Goal: Obtain resource: Download file/media

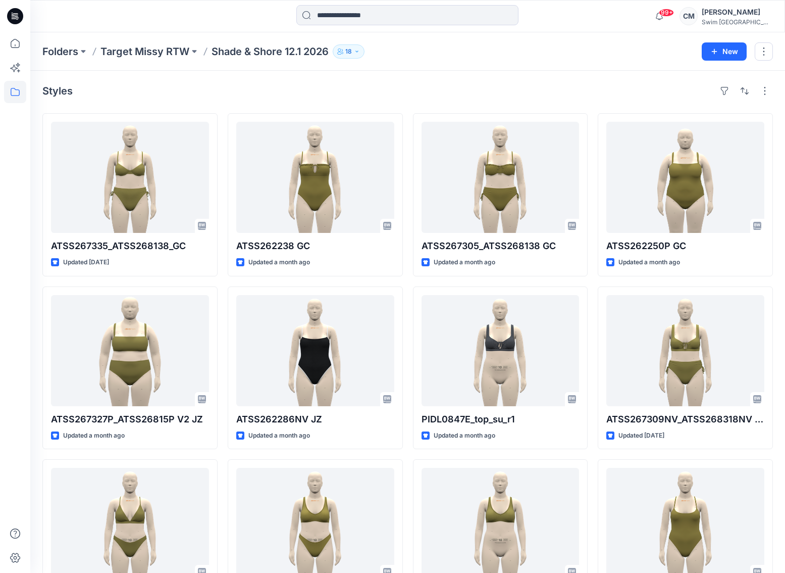
scroll to position [1804, 0]
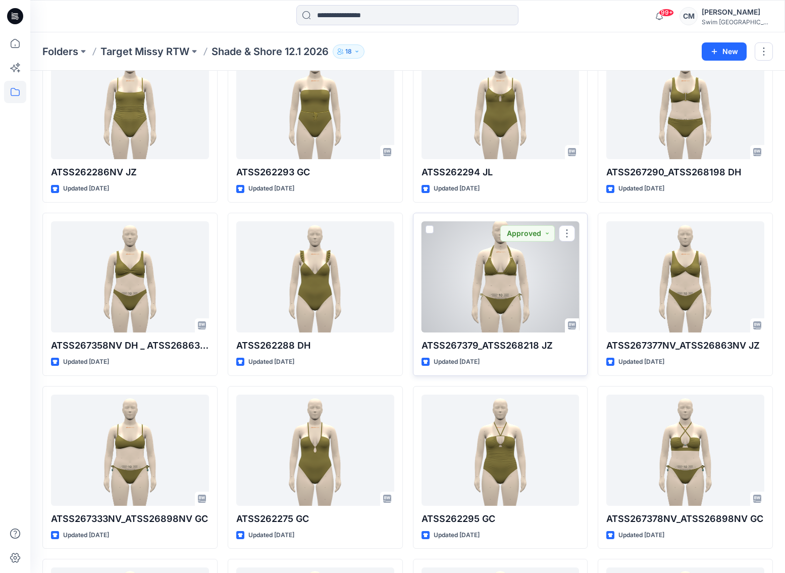
click at [484, 276] on div at bounding box center [501, 276] width 158 height 111
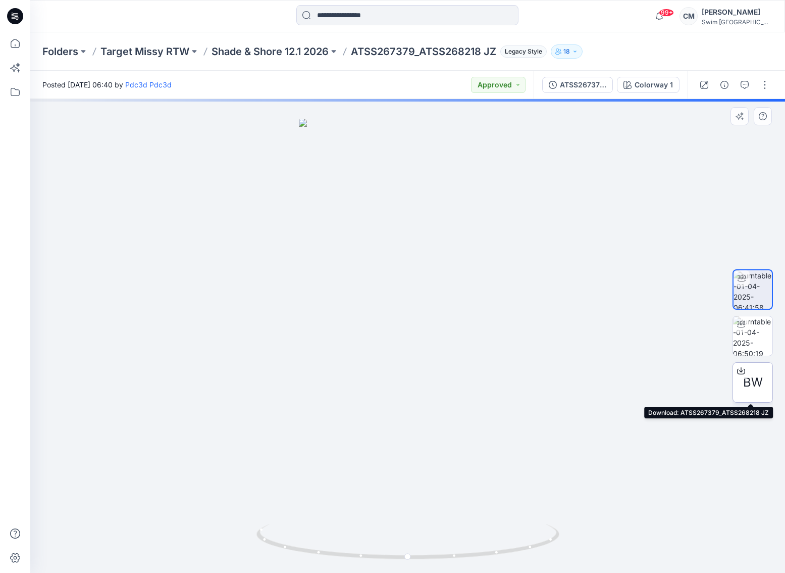
click at [751, 371] on div "BW" at bounding box center [753, 382] width 40 height 40
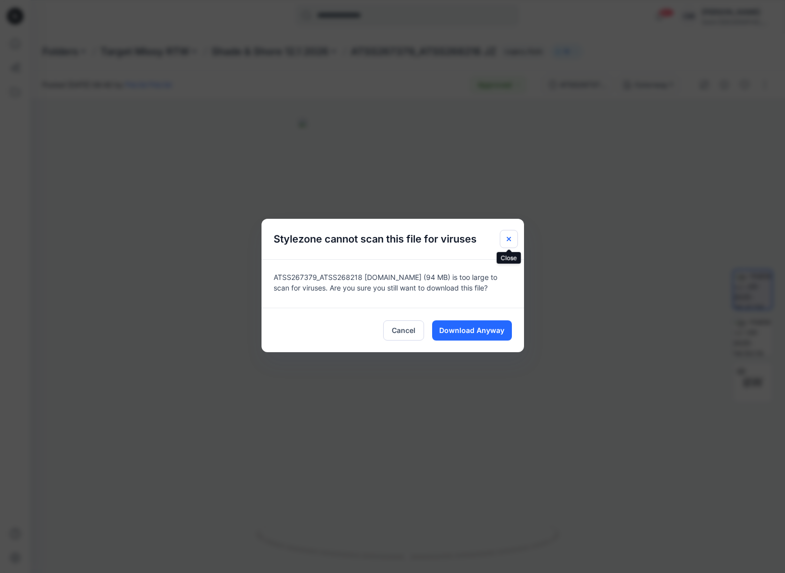
click at [502, 231] on button "Close" at bounding box center [509, 239] width 18 height 18
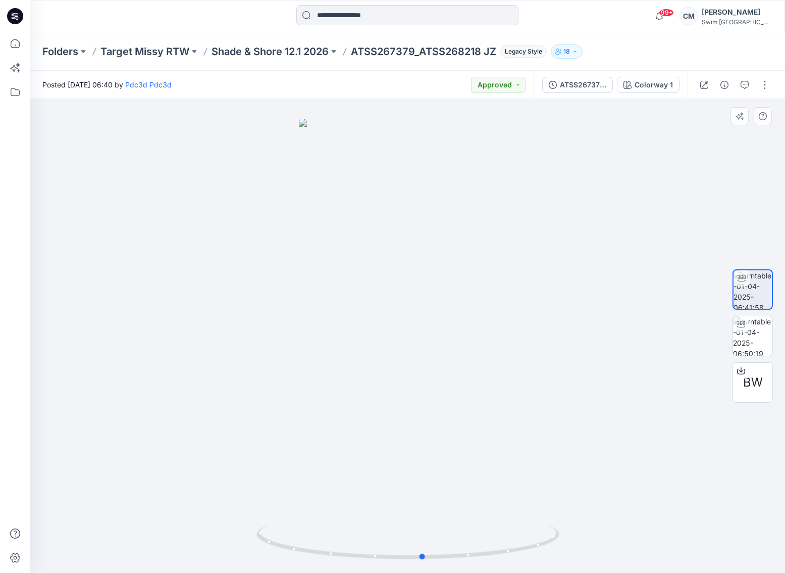
drag, startPoint x: 423, startPoint y: 425, endPoint x: 452, endPoint y: 425, distance: 28.8
click at [451, 425] on div at bounding box center [407, 336] width 755 height 474
drag, startPoint x: 452, startPoint y: 425, endPoint x: 432, endPoint y: 422, distance: 19.9
click at [432, 422] on div at bounding box center [407, 336] width 755 height 474
click at [756, 373] on span "BW" at bounding box center [754, 382] width 20 height 18
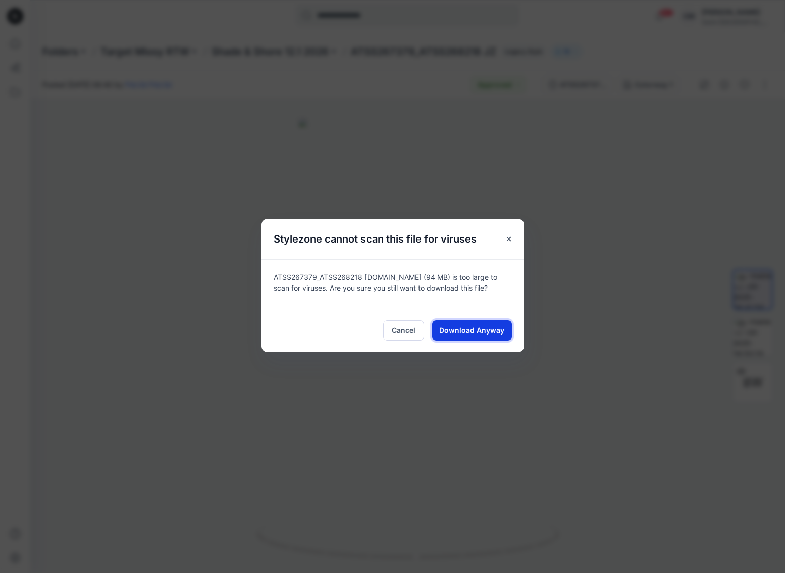
click at [478, 327] on span "Download Anyway" at bounding box center [471, 330] width 65 height 11
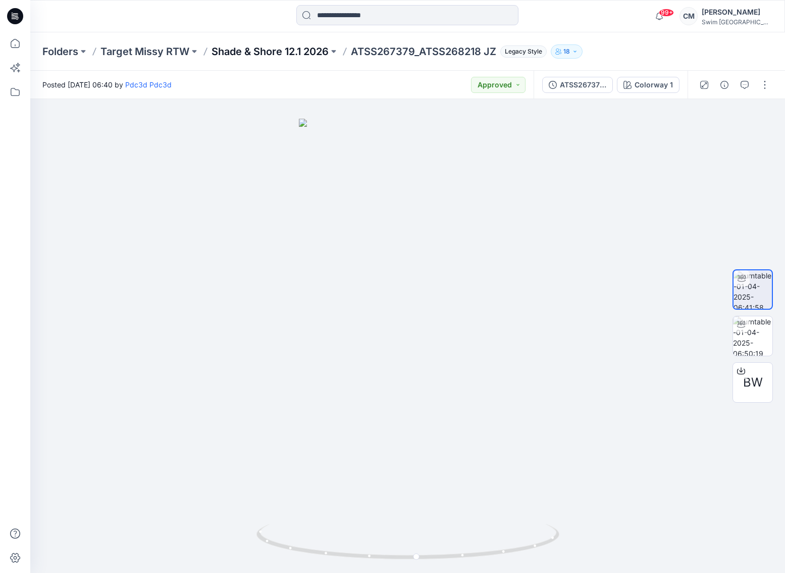
click at [230, 56] on p "Shade & Shore 12.1 2026" at bounding box center [270, 51] width 117 height 14
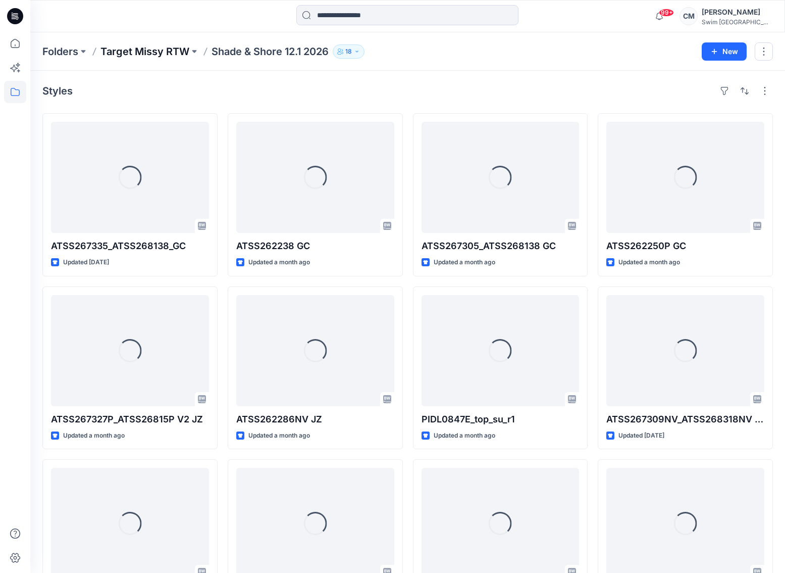
click at [167, 55] on p "Target Missy RTW" at bounding box center [145, 51] width 89 height 14
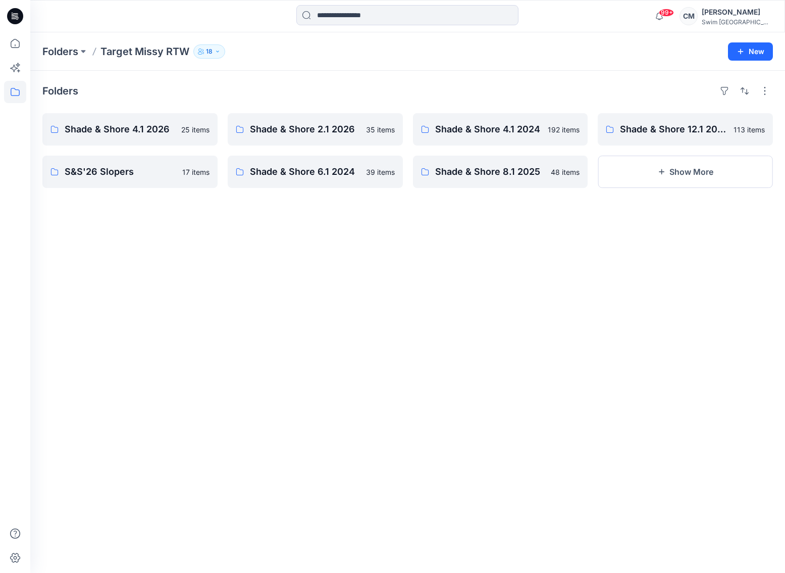
drag, startPoint x: 670, startPoint y: 172, endPoint x: 575, endPoint y: 50, distance: 154.8
click at [575, 50] on div "Folders Target Missy RTW 18 New Folders Shade & Shore 4.1 2026 25 items S&S'26 …" at bounding box center [407, 302] width 755 height 540
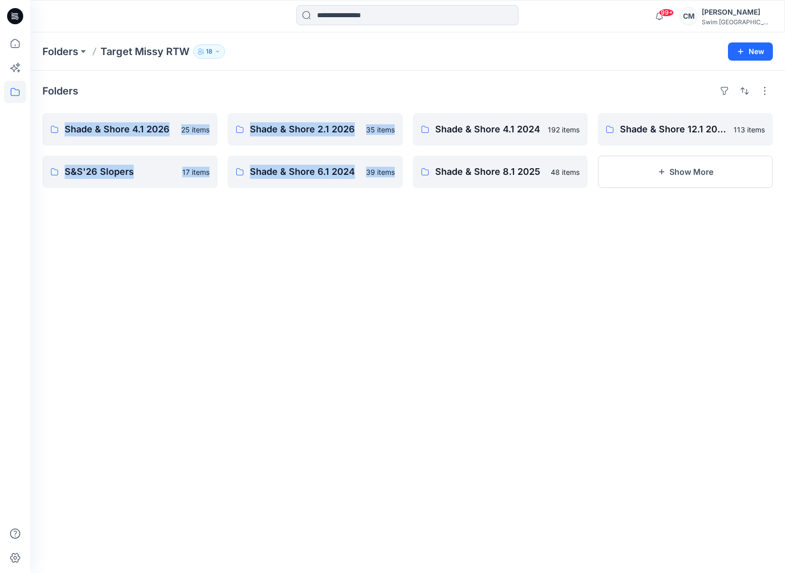
click at [519, 106] on div "Folders Shade & Shore 4.1 2026 25 items S&S'26 Slopers 17 items Shade & Shore 2…" at bounding box center [407, 322] width 755 height 502
click at [519, 129] on p "Shade & Shore 4.1 2024" at bounding box center [499, 129] width 129 height 14
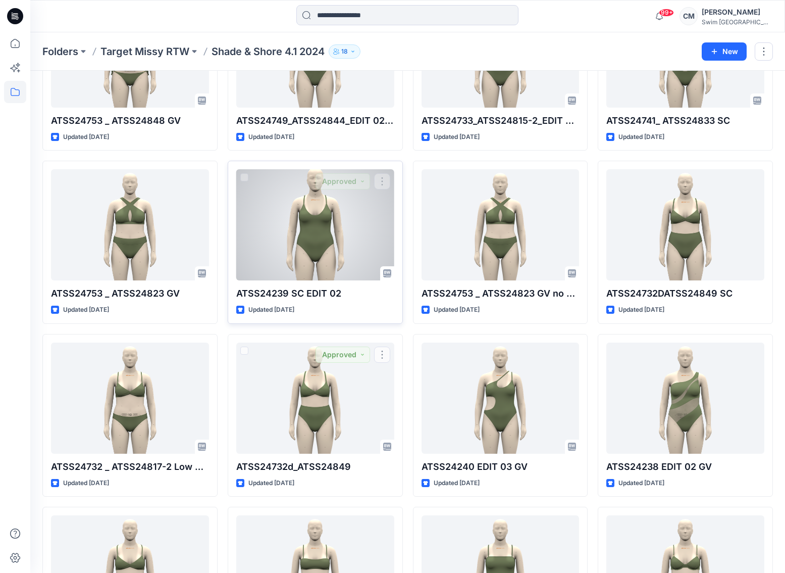
scroll to position [296, 0]
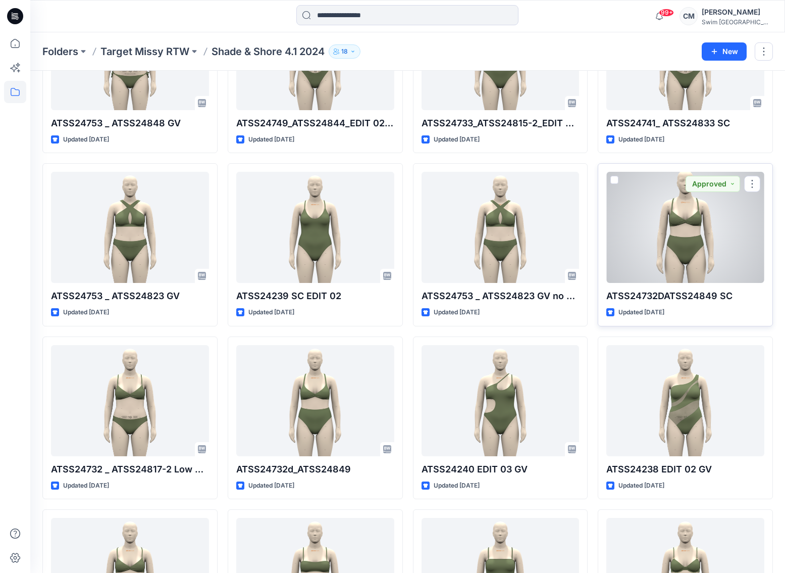
click at [666, 261] on div at bounding box center [686, 227] width 158 height 111
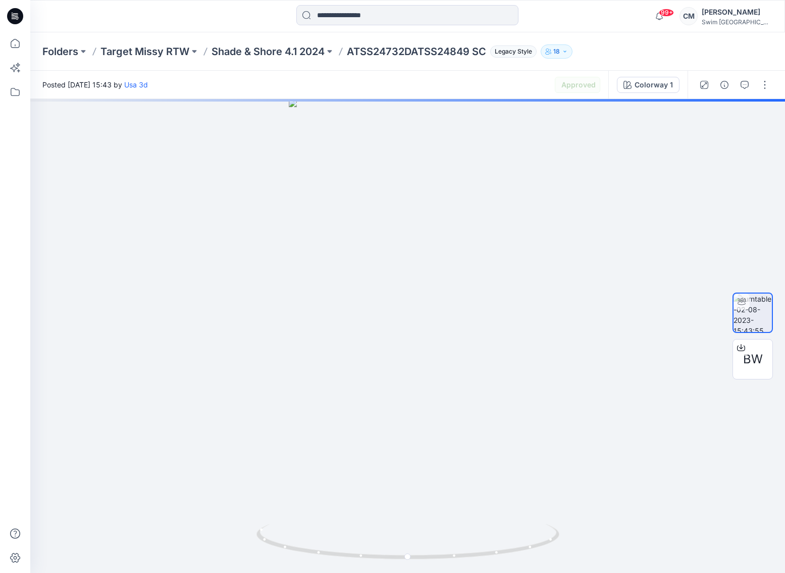
scroll to position [296, 0]
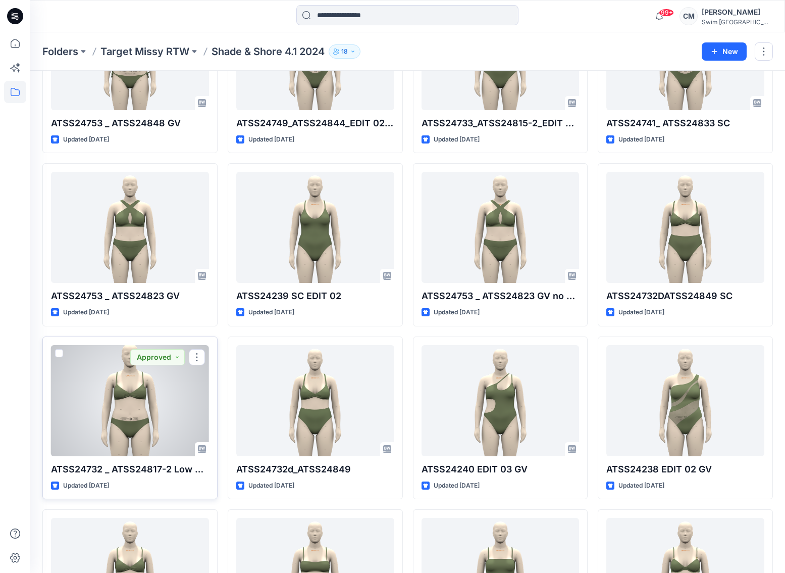
click at [162, 416] on div at bounding box center [130, 400] width 158 height 111
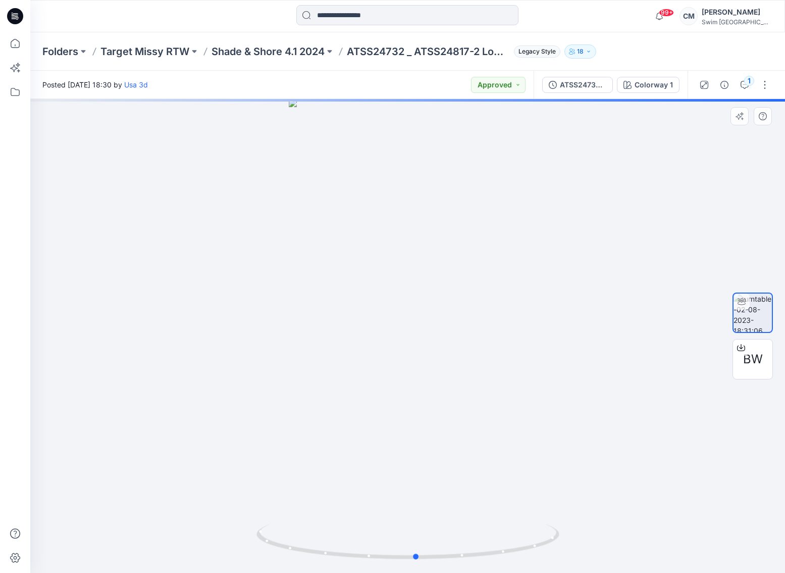
drag, startPoint x: 395, startPoint y: 451, endPoint x: 403, endPoint y: 438, distance: 15.2
click at [403, 438] on div at bounding box center [407, 336] width 755 height 474
click at [740, 362] on div "BW" at bounding box center [753, 359] width 40 height 40
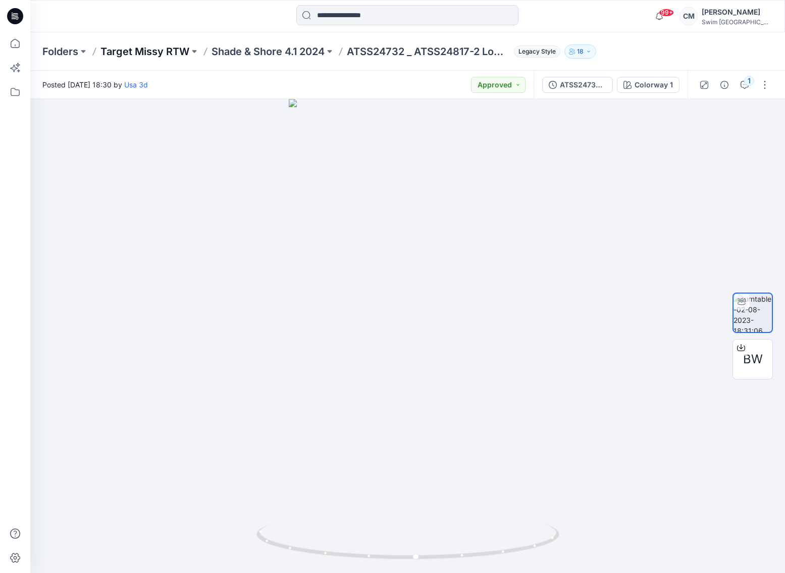
click at [168, 54] on p "Target Missy RTW" at bounding box center [145, 51] width 89 height 14
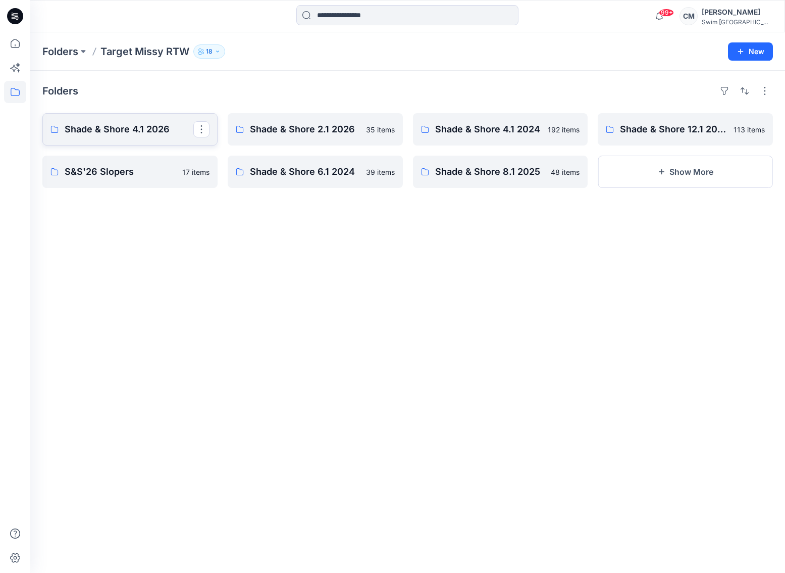
click at [178, 135] on p "Shade & Shore 4.1 2026" at bounding box center [129, 129] width 129 height 14
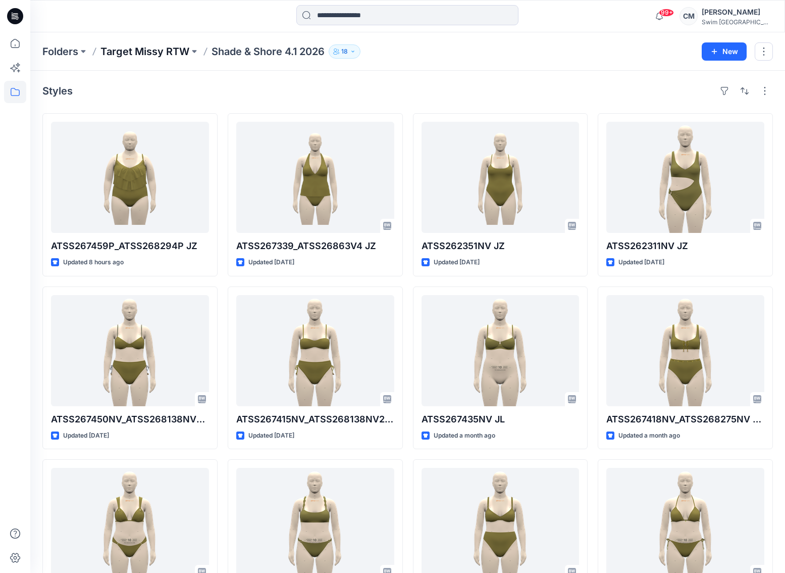
click at [157, 51] on p "Target Missy RTW" at bounding box center [145, 51] width 89 height 14
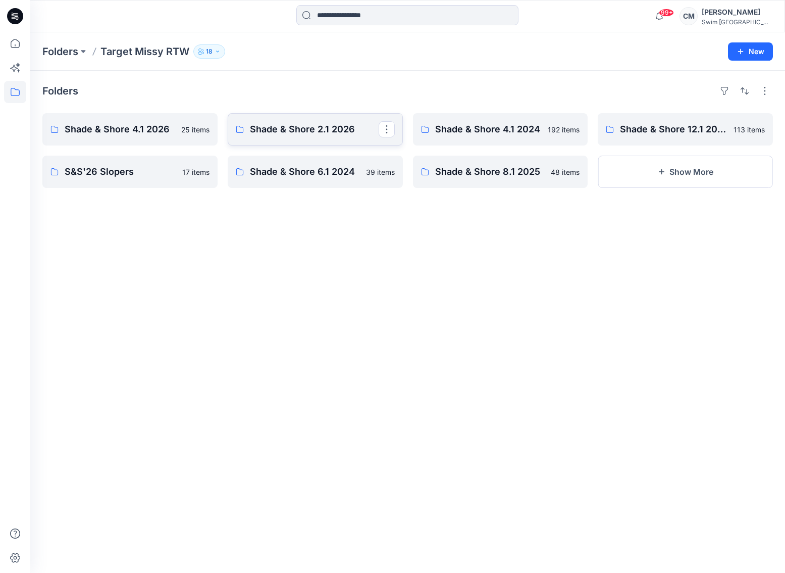
click at [305, 137] on link "Shade & Shore 2.1 2026" at bounding box center [315, 129] width 175 height 32
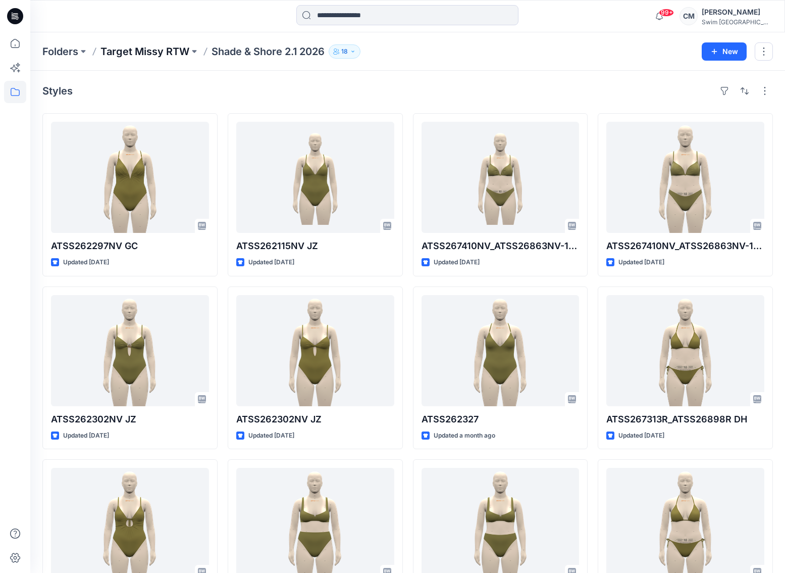
click at [179, 53] on p "Target Missy RTW" at bounding box center [145, 51] width 89 height 14
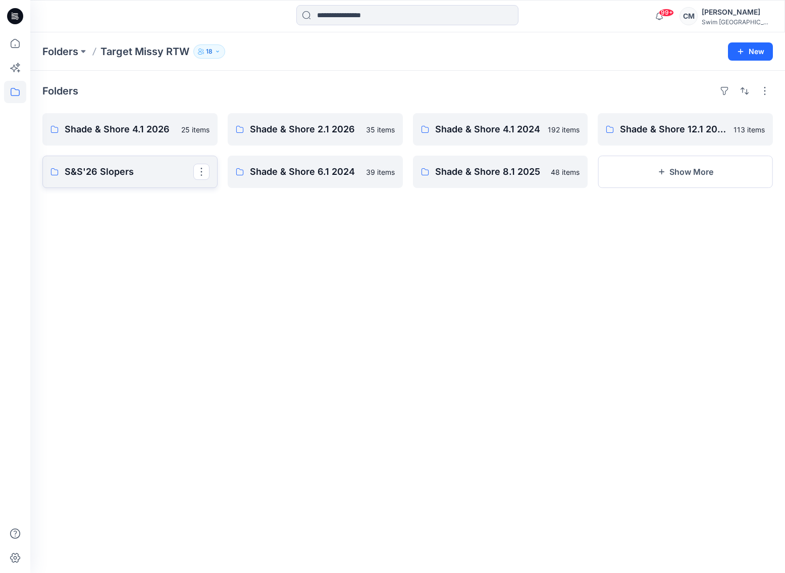
click at [165, 171] on p "S&S'26 Slopers" at bounding box center [129, 172] width 129 height 14
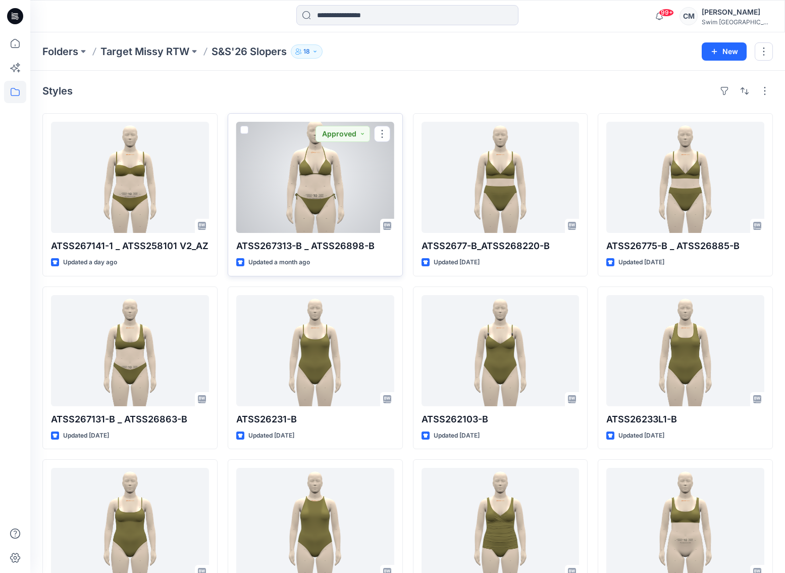
click at [304, 192] on div at bounding box center [315, 177] width 158 height 111
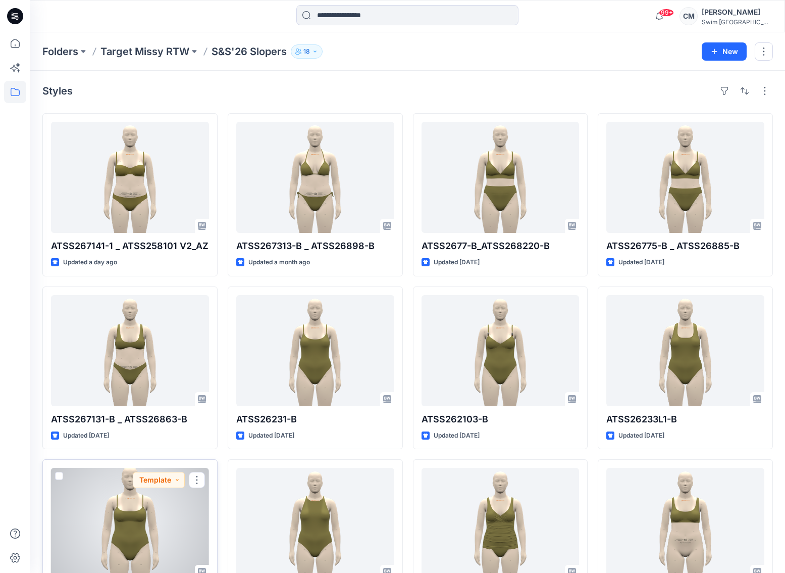
click at [139, 538] on div at bounding box center [130, 523] width 158 height 111
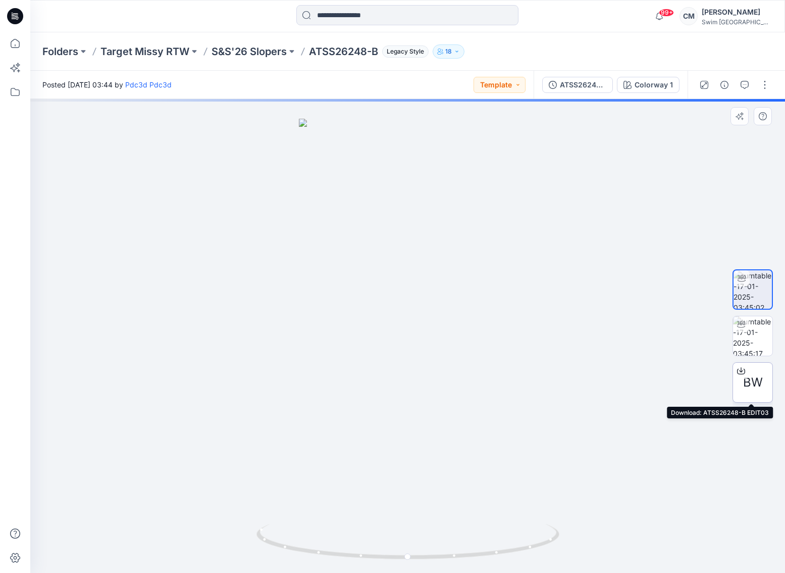
click at [749, 379] on span "BW" at bounding box center [754, 382] width 20 height 18
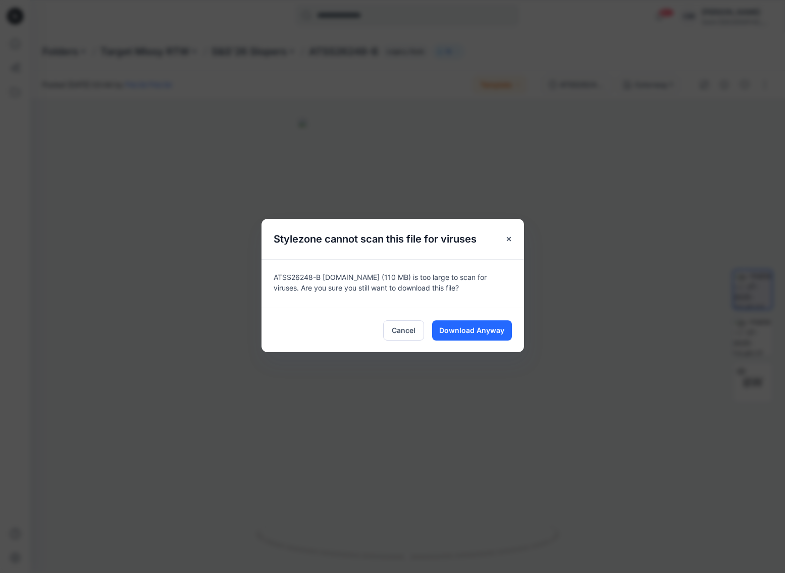
click at [473, 318] on div "Cancel Download Anyway" at bounding box center [393, 330] width 263 height 44
click at [474, 332] on span "Download Anyway" at bounding box center [471, 330] width 65 height 11
